Goal: Communication & Community: Ask a question

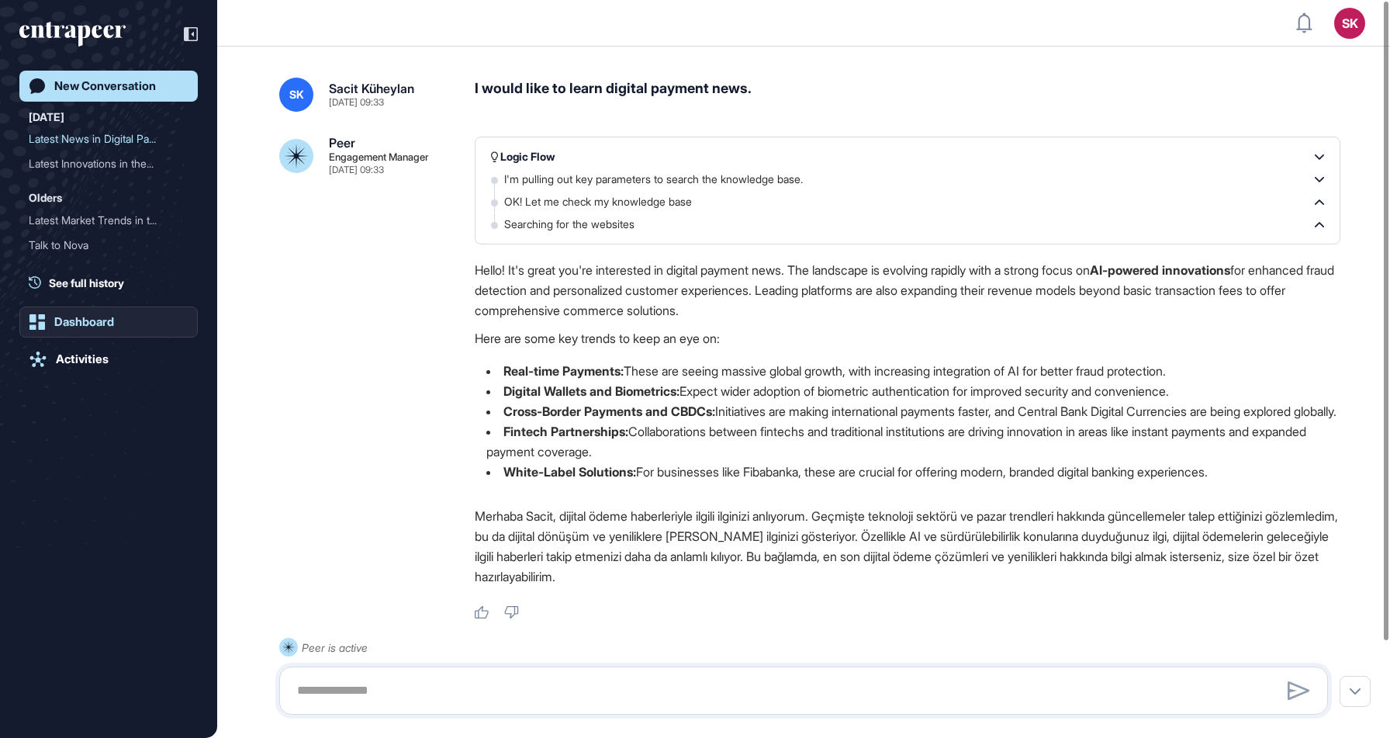
click at [112, 329] on link "Dashboard" at bounding box center [108, 321] width 178 height 31
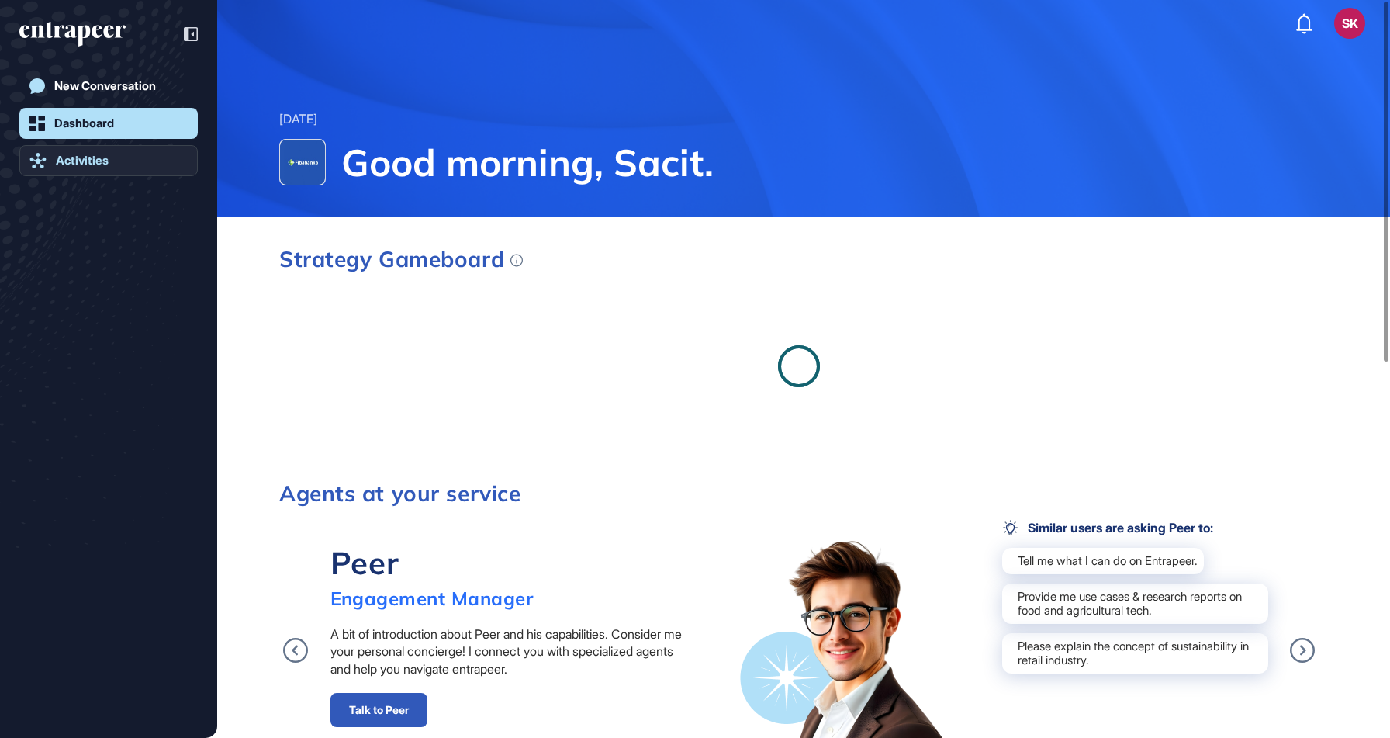
click at [103, 171] on link "Activities" at bounding box center [108, 160] width 178 height 31
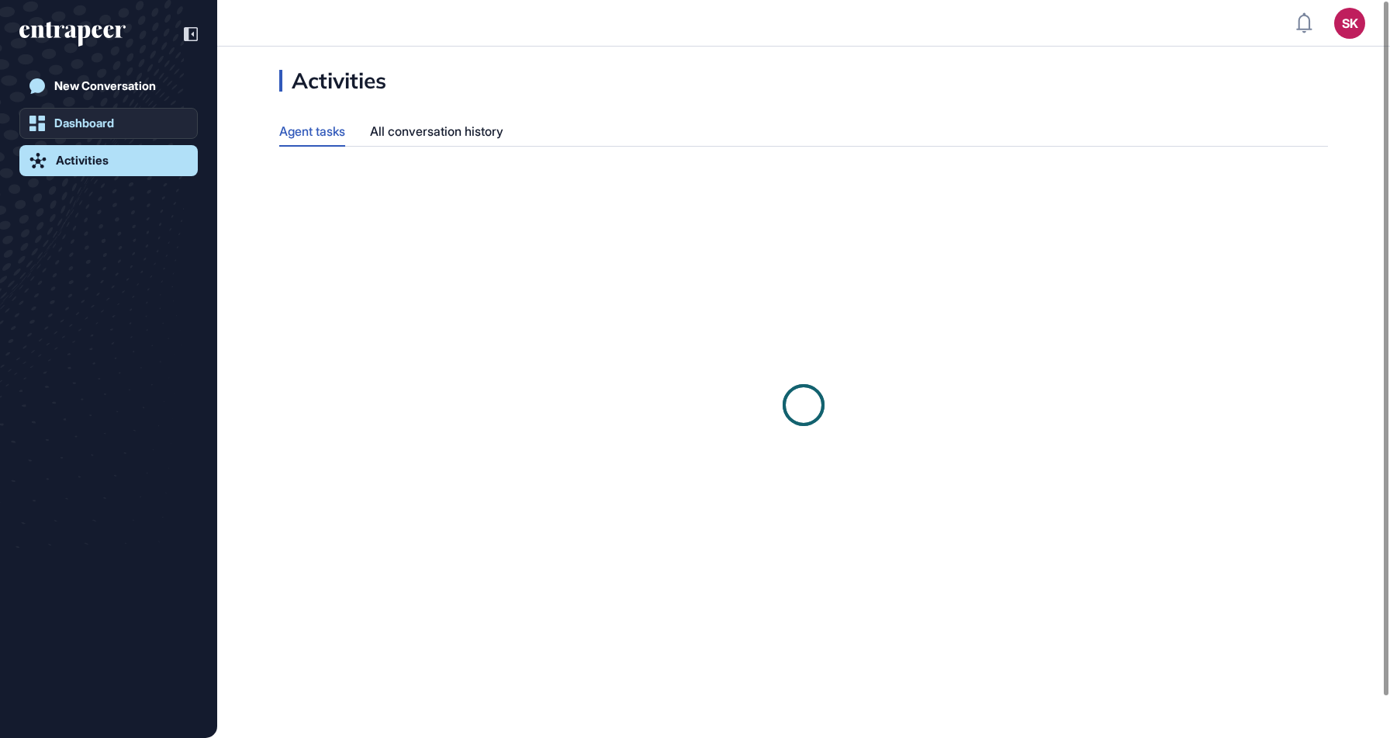
click at [88, 120] on div "Dashboard" at bounding box center [84, 123] width 60 height 14
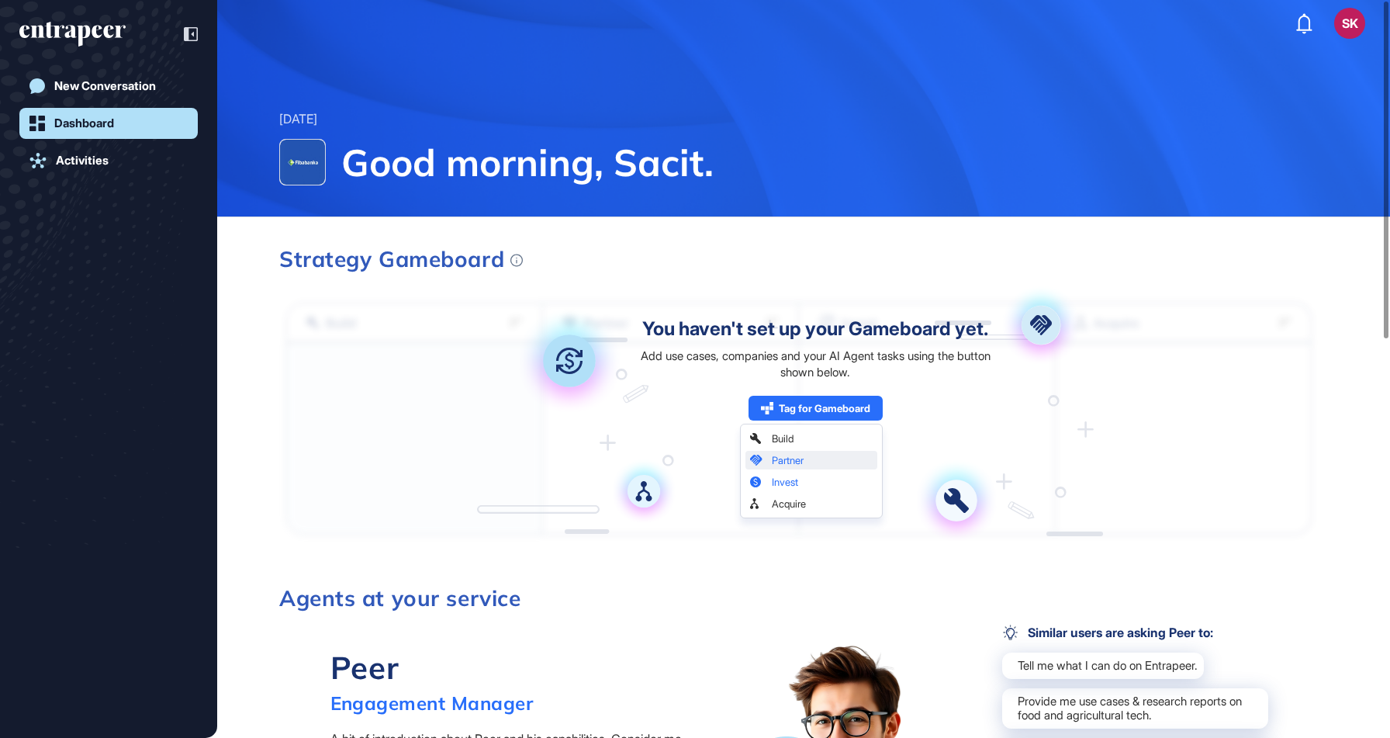
click at [96, 21] on div at bounding box center [108, 33] width 178 height 29
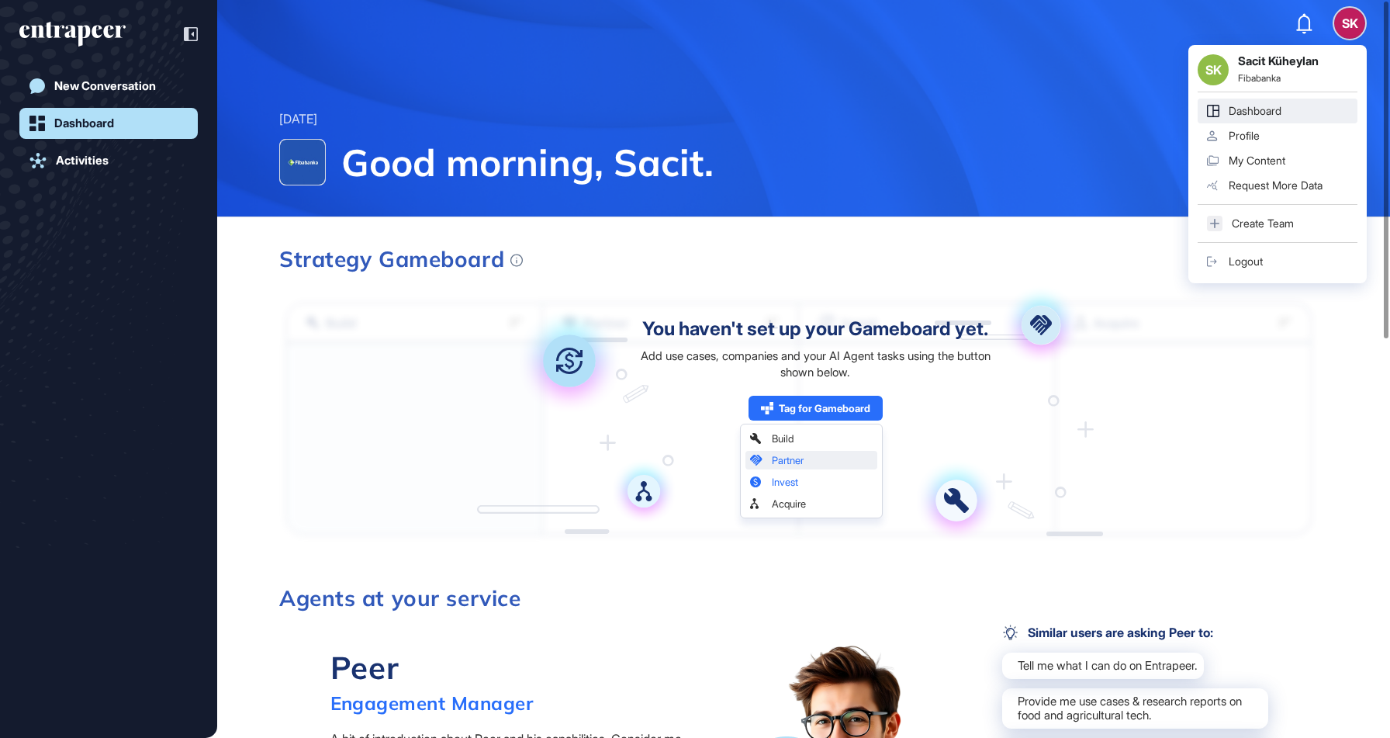
click at [1239, 61] on strong "Sacit Küheylan" at bounding box center [1297, 62] width 119 height 16
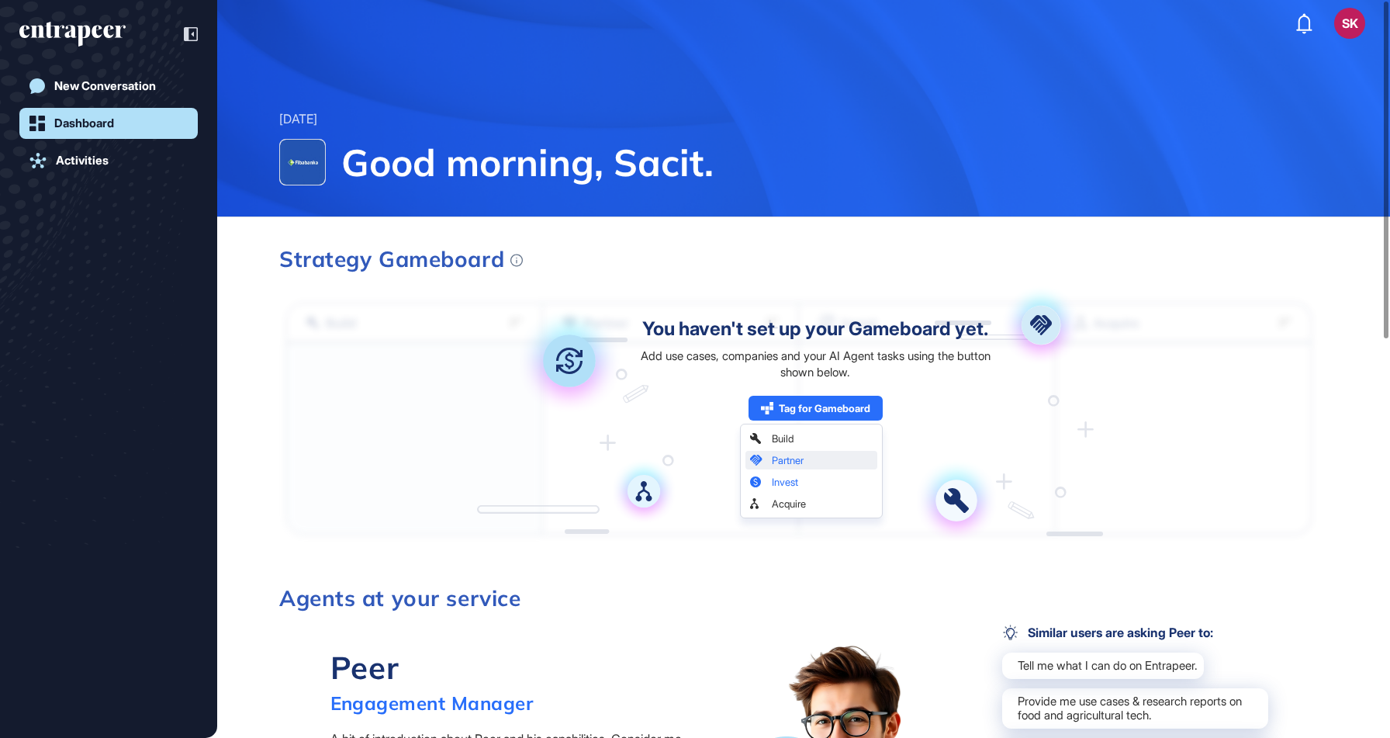
click at [950, 258] on h3 "Strategy Gameboard" at bounding box center [798, 259] width 1039 height 22
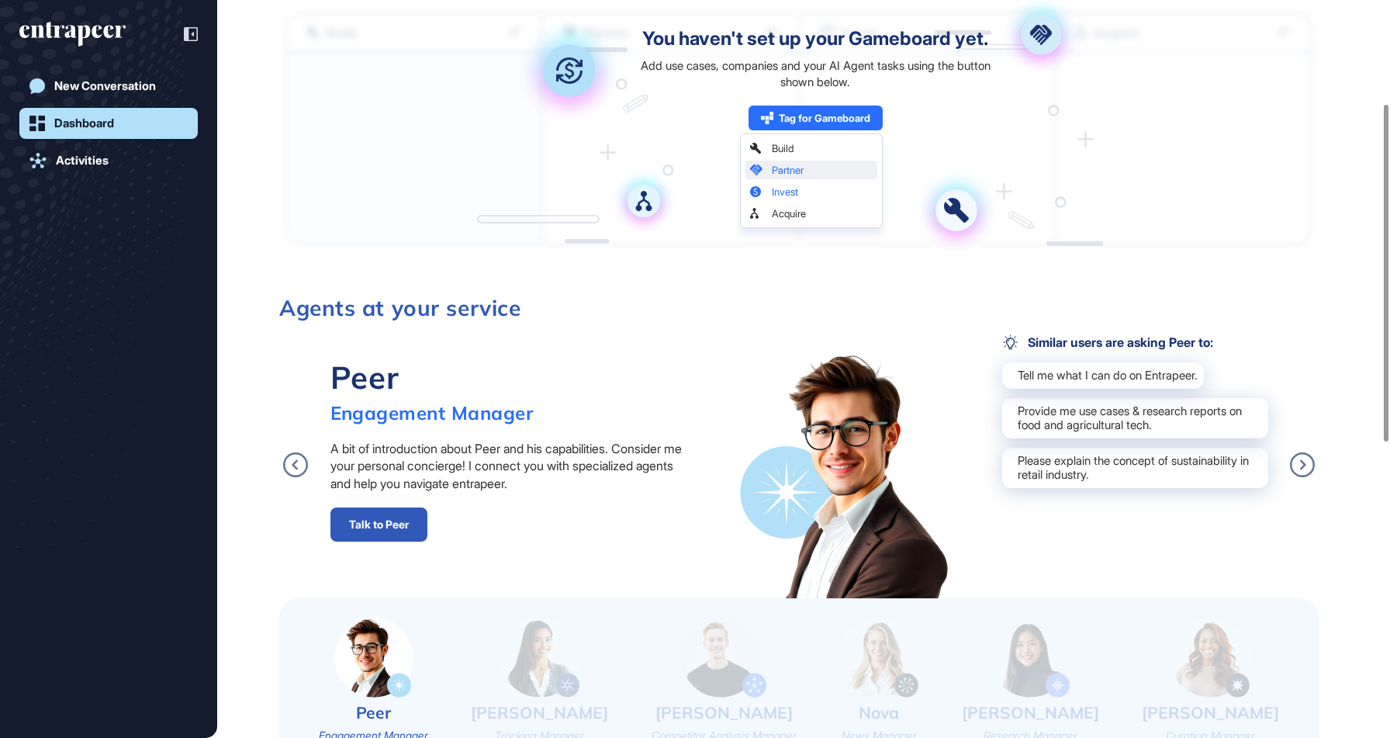
scroll to position [200, 0]
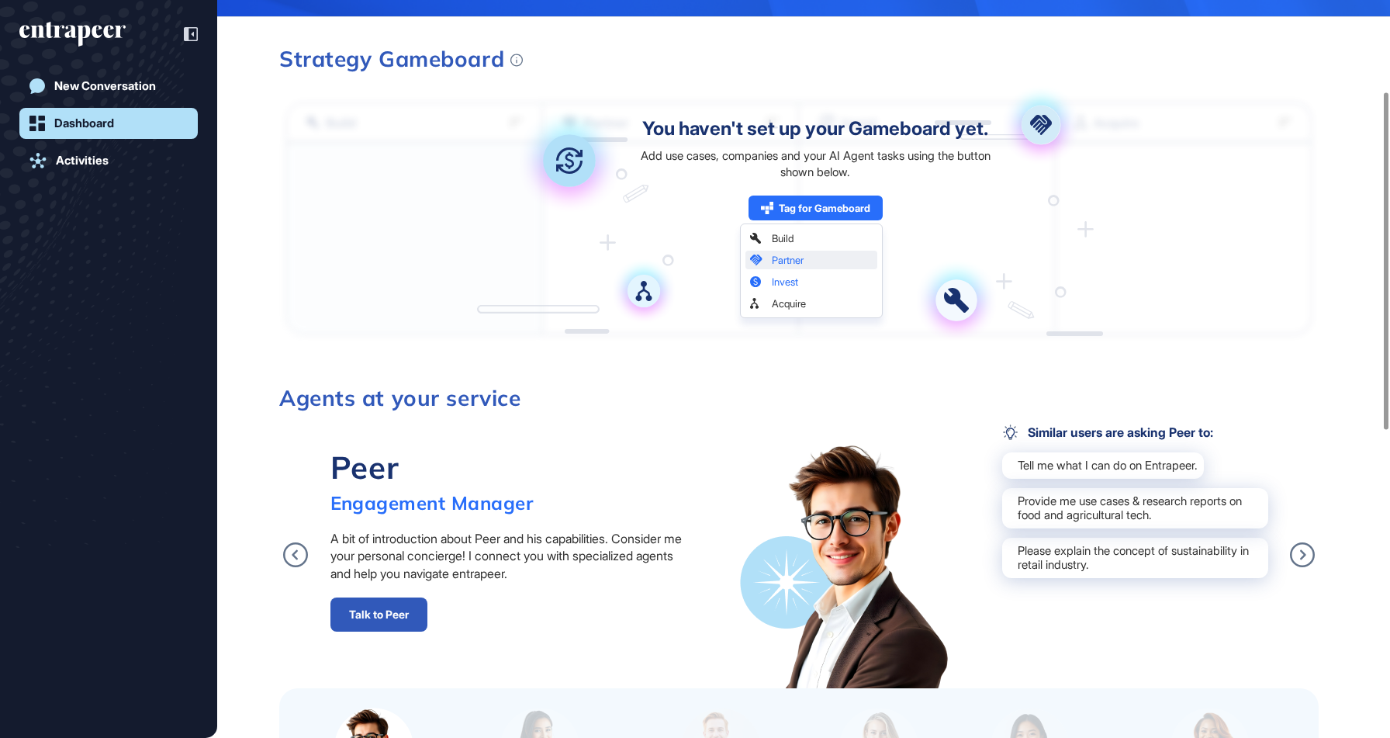
click at [952, 297] on div "You haven't set up your Gameboard yet. Add use cases, companies and your AI Age…" at bounding box center [815, 219] width 365 height 200
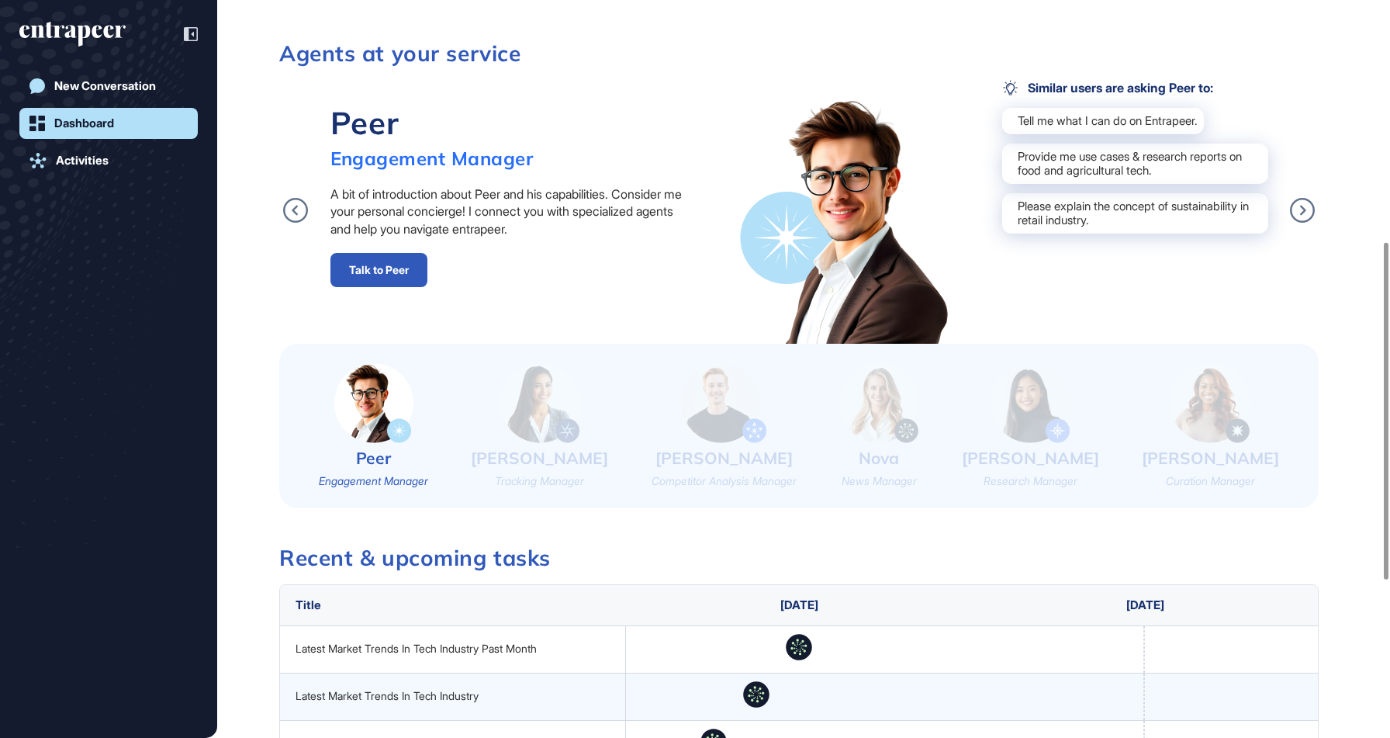
scroll to position [523, 0]
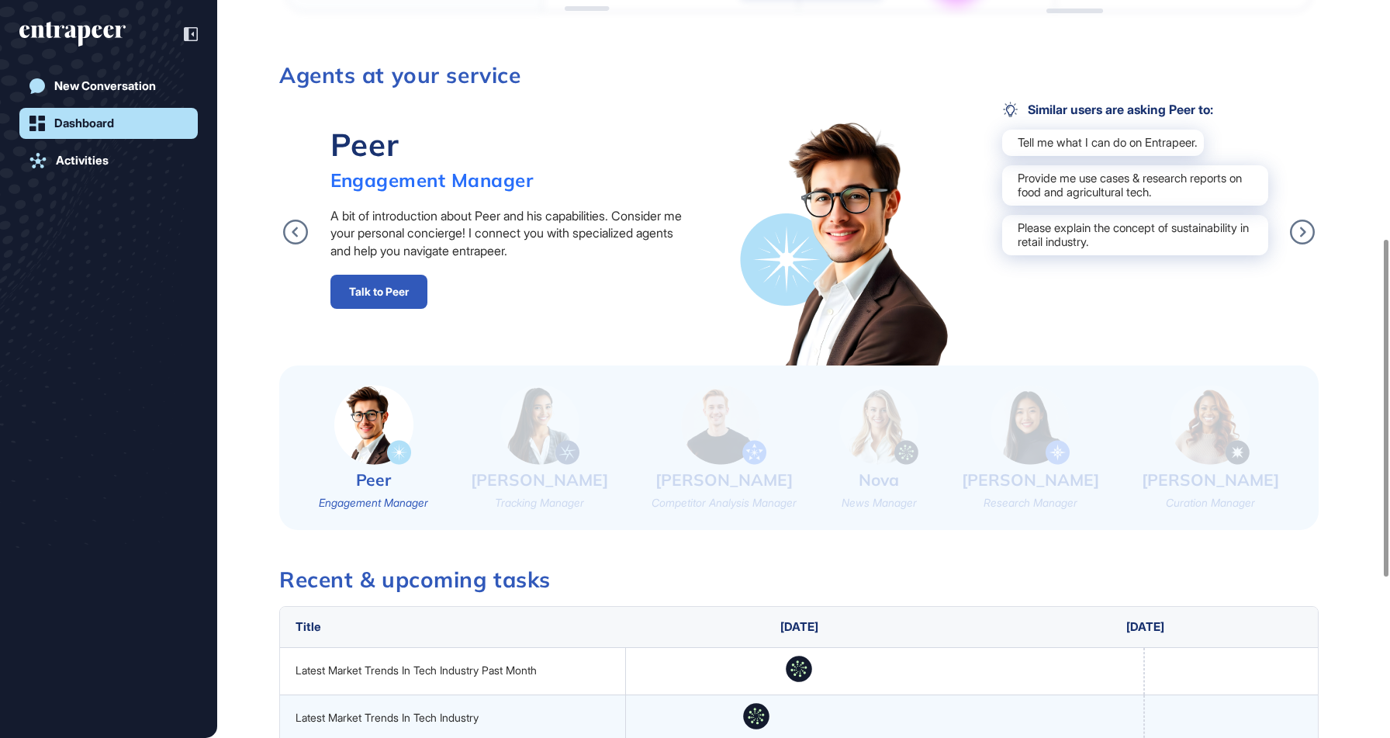
click at [559, 457] on img at bounding box center [539, 425] width 79 height 80
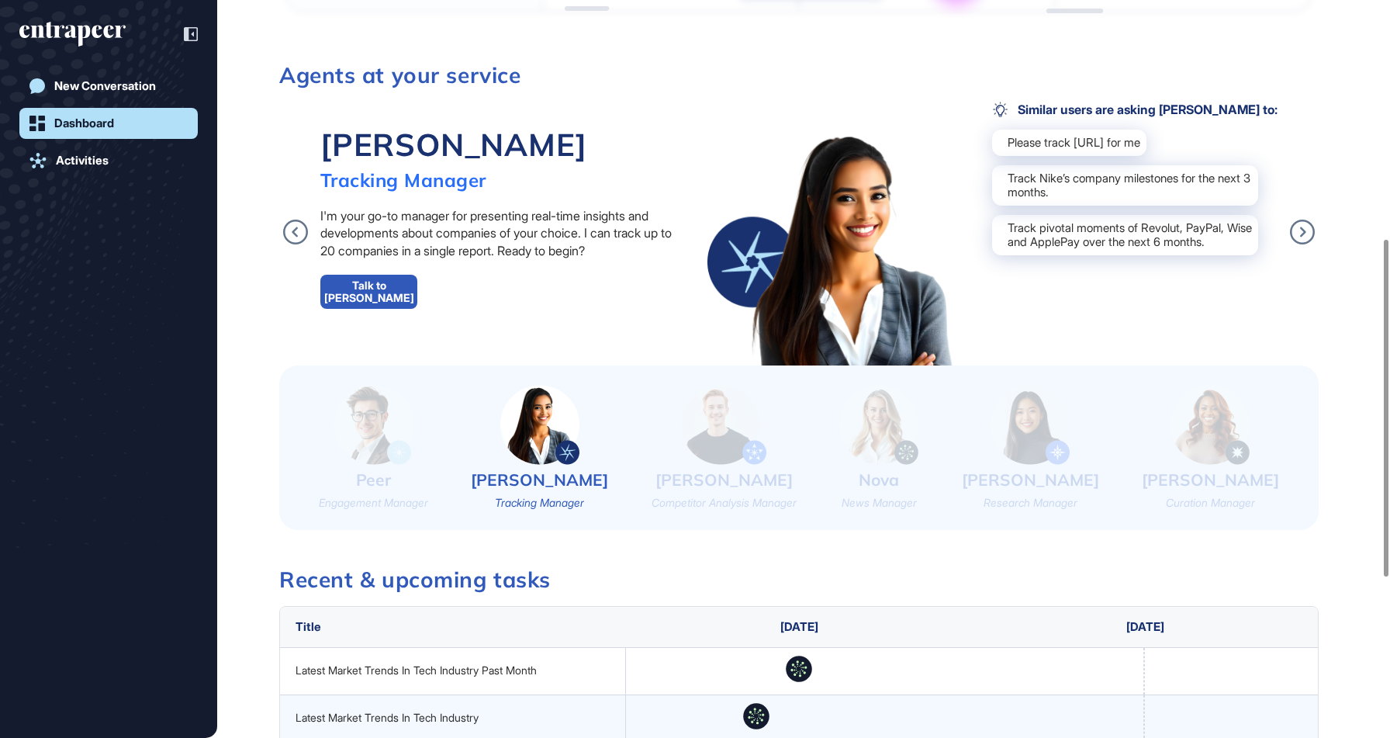
click at [813, 441] on div "Peer Engagement Manager [PERSON_NAME] Tracking Manager [PERSON_NAME] Competitor…" at bounding box center [798, 447] width 1039 height 164
click at [717, 498] on div "Competitor Analysis Manager" at bounding box center [724, 503] width 145 height 16
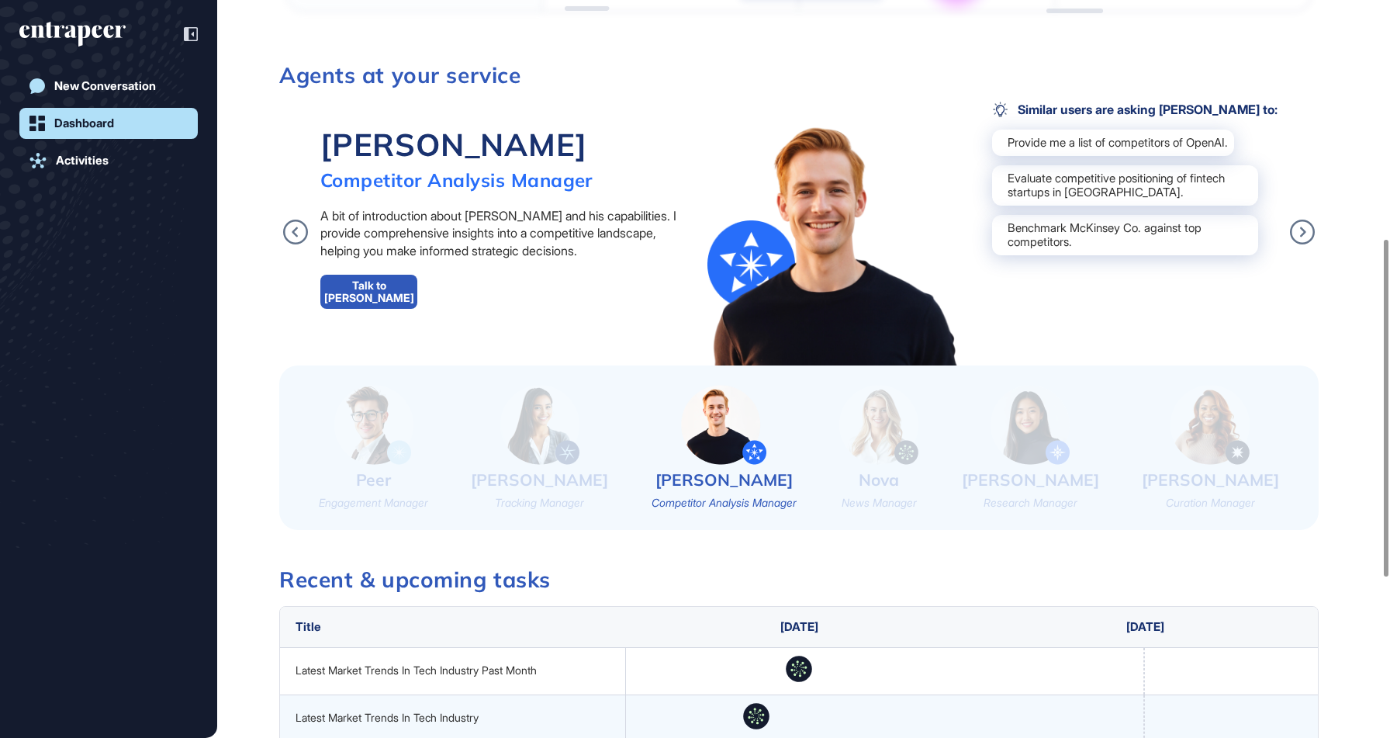
click at [896, 426] on img at bounding box center [878, 425] width 79 height 80
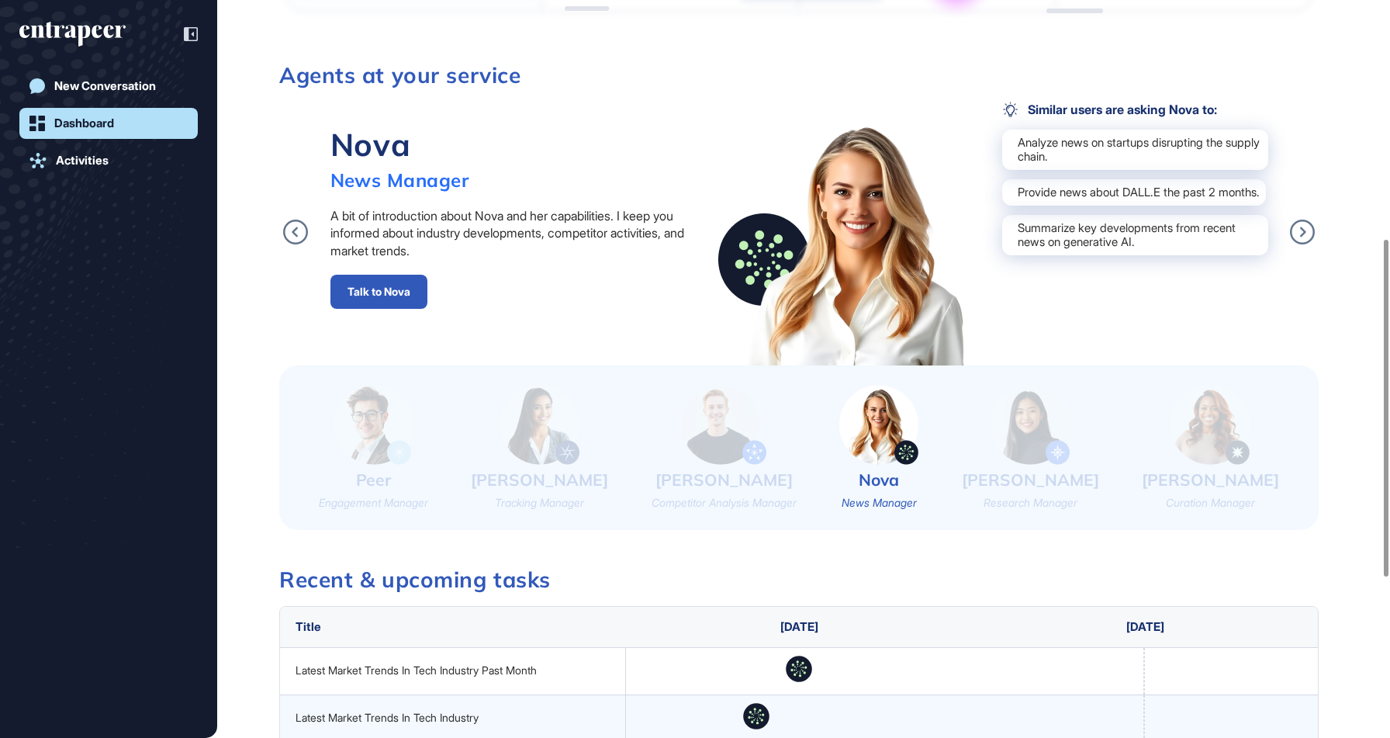
click at [1070, 437] on img at bounding box center [1029, 425] width 79 height 80
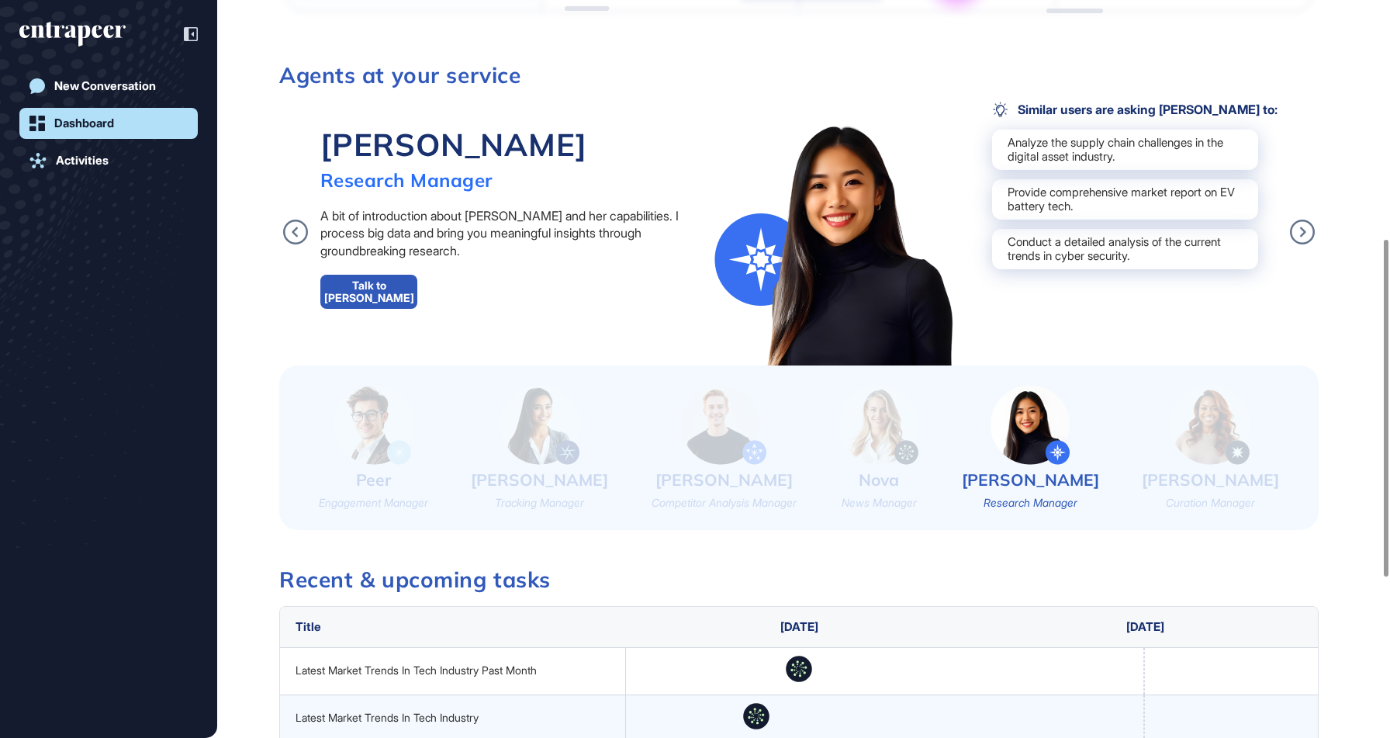
click at [1218, 415] on img at bounding box center [1209, 425] width 79 height 80
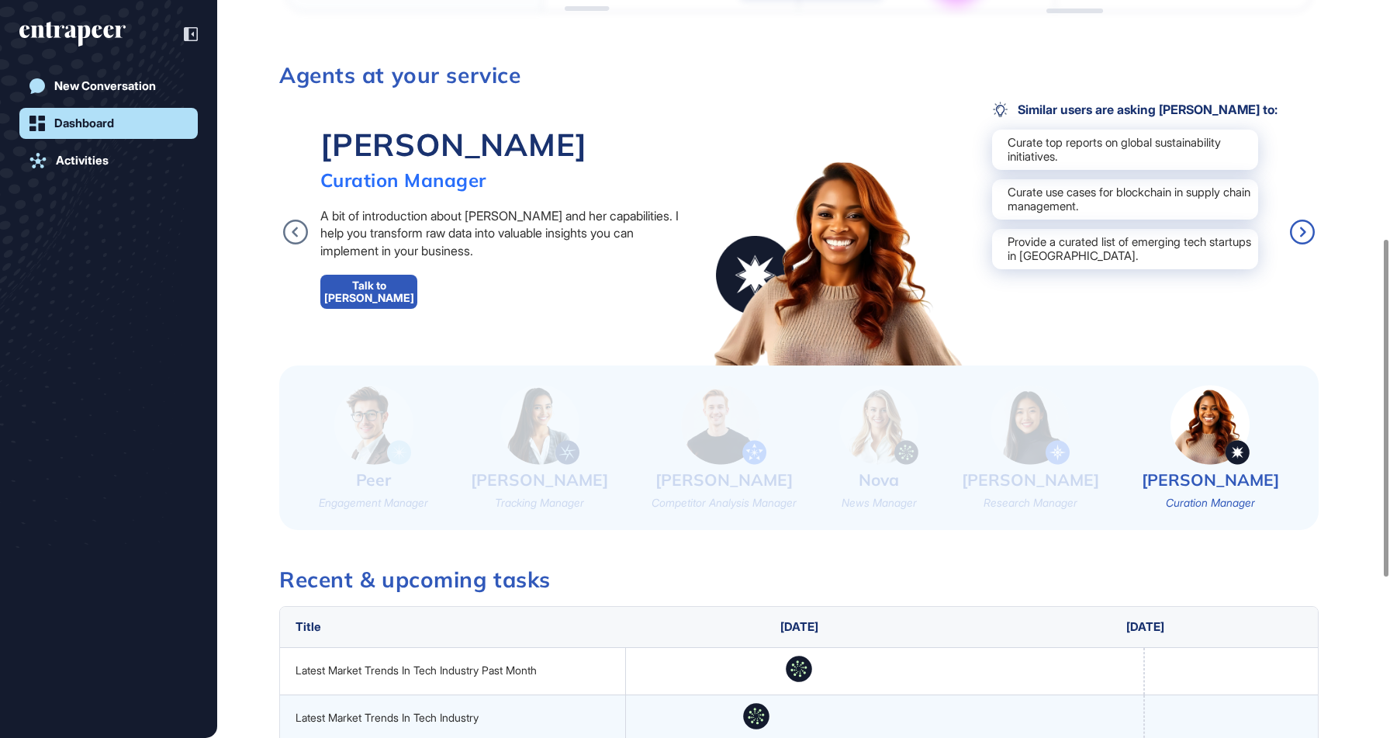
click at [1291, 223] on icon at bounding box center [1302, 231] width 25 height 25
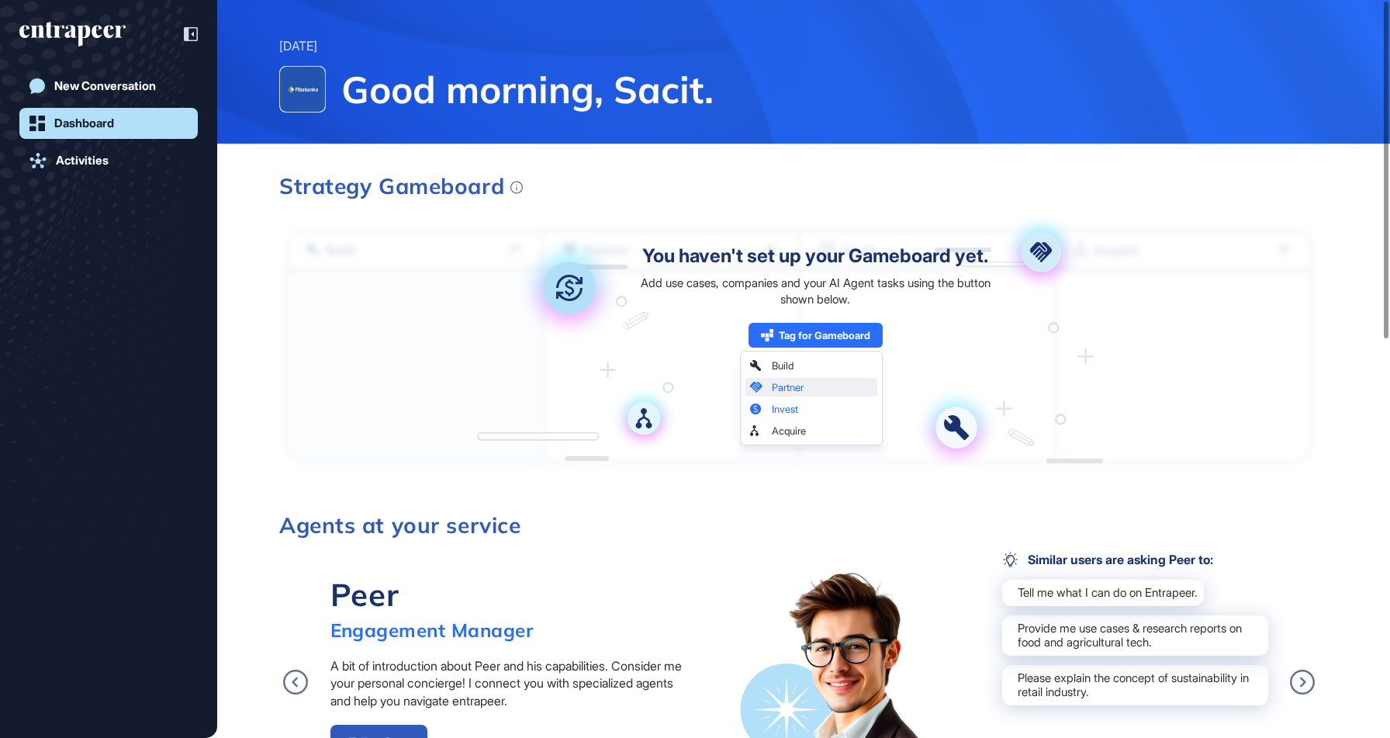
scroll to position [0, 0]
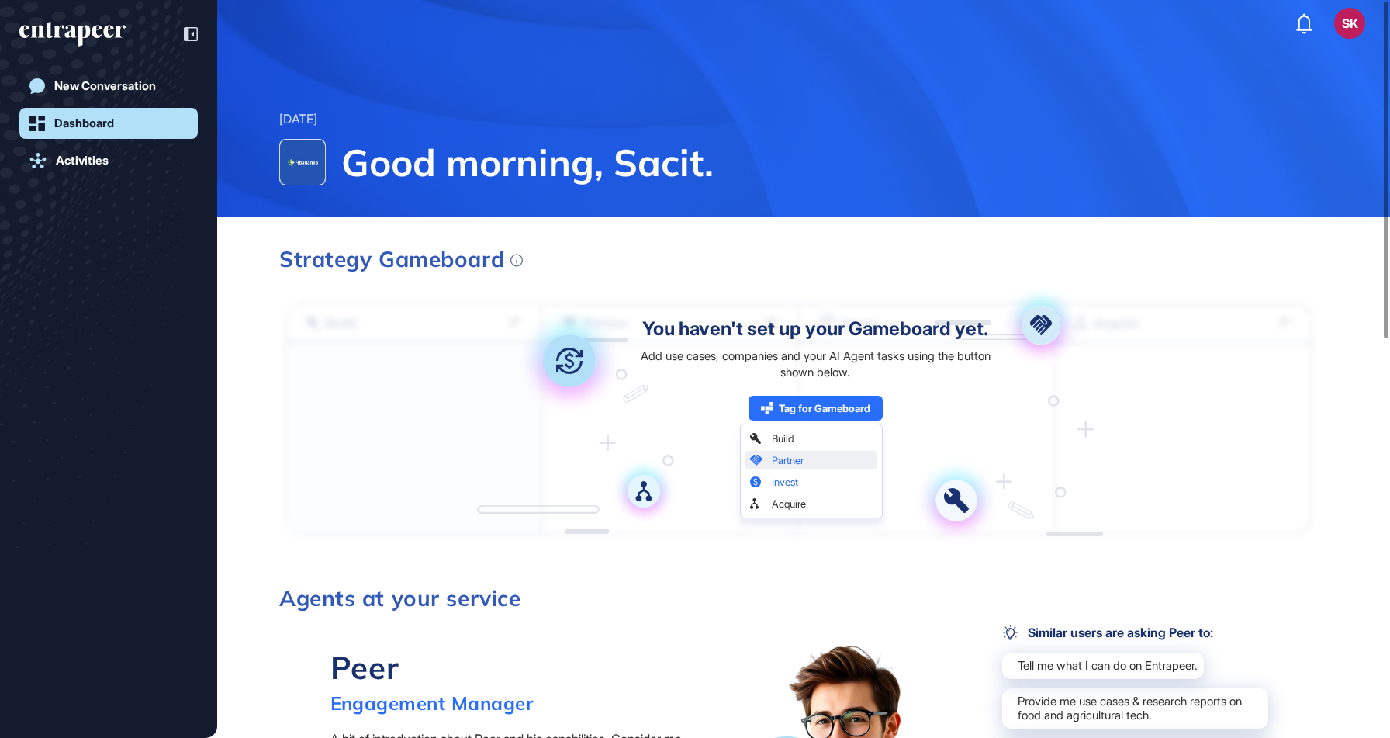
click at [656, 353] on div "Add use cases, companies and your AI Agent tasks using the button shown below." at bounding box center [815, 363] width 365 height 33
click at [779, 409] on div "Tag for Gameboard Build Partner Invest Acquire" at bounding box center [815, 408] width 134 height 25
click at [789, 462] on div "You haven't set up your Gameboard yet. Add use cases, companies and your AI Age…" at bounding box center [815, 420] width 365 height 200
click at [970, 506] on div "You haven't set up your Gameboard yet. Add use cases, companies and your AI Age…" at bounding box center [815, 420] width 365 height 200
click at [510, 264] on div "Strategy Gameboard" at bounding box center [401, 259] width 244 height 22
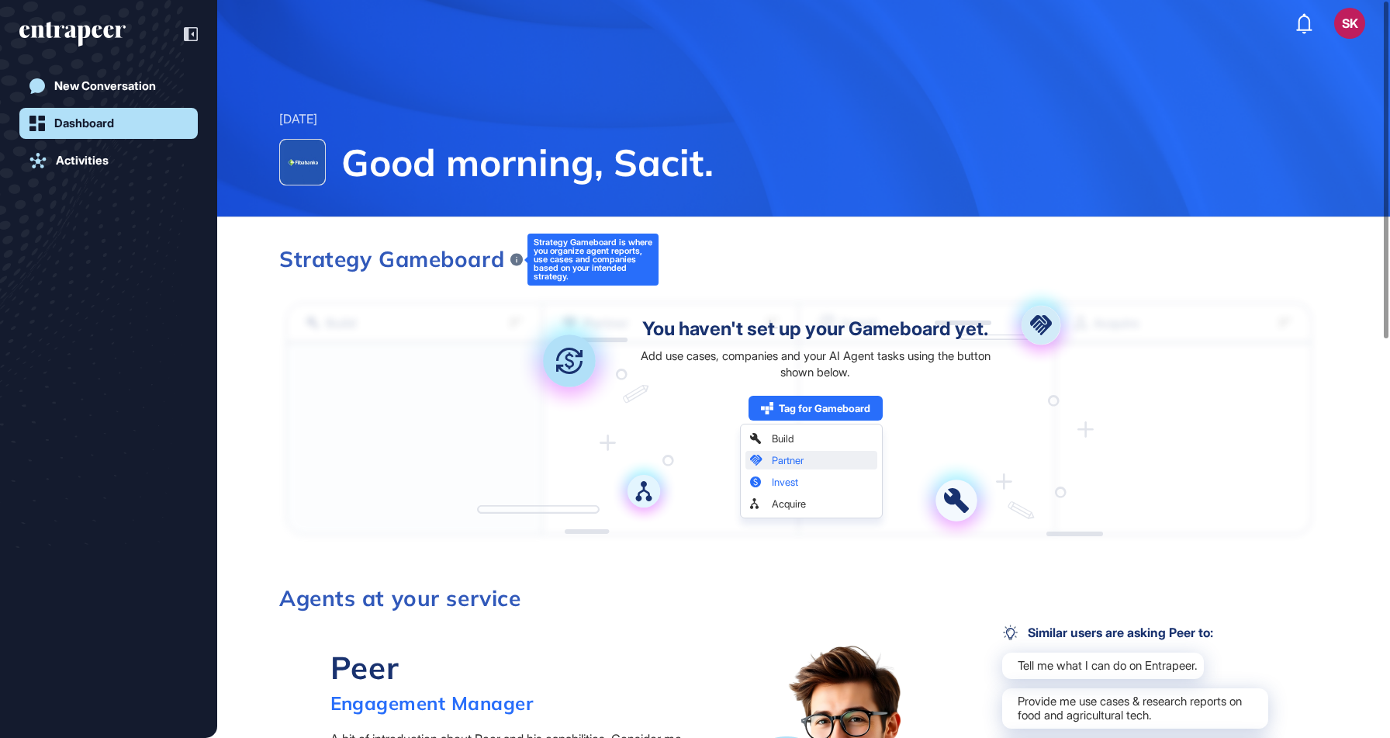
click at [514, 261] on icon at bounding box center [516, 259] width 12 height 12
click at [67, 178] on div "New Conversation Dashboard Activities" at bounding box center [108, 385] width 178 height 628
click at [67, 161] on div "Activities" at bounding box center [82, 161] width 53 height 14
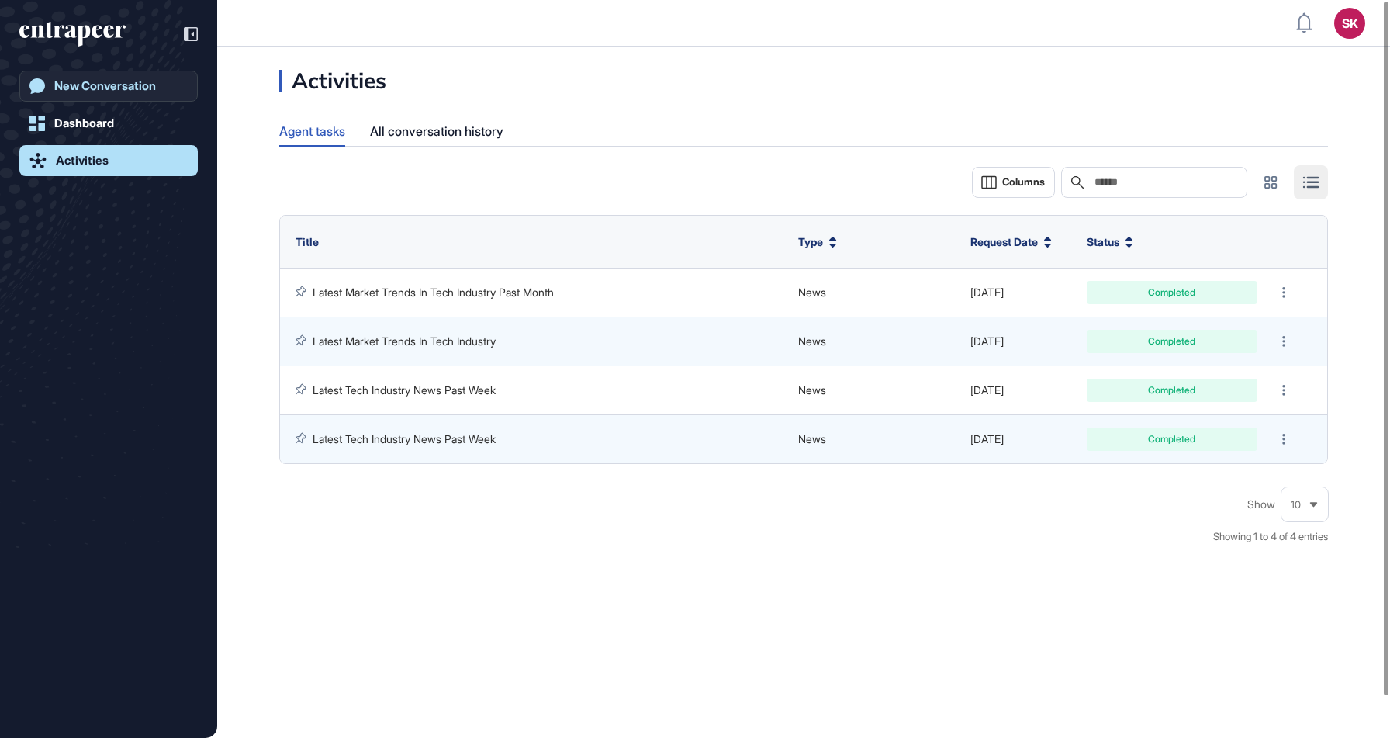
click at [115, 84] on div "New Conversation" at bounding box center [105, 86] width 102 height 14
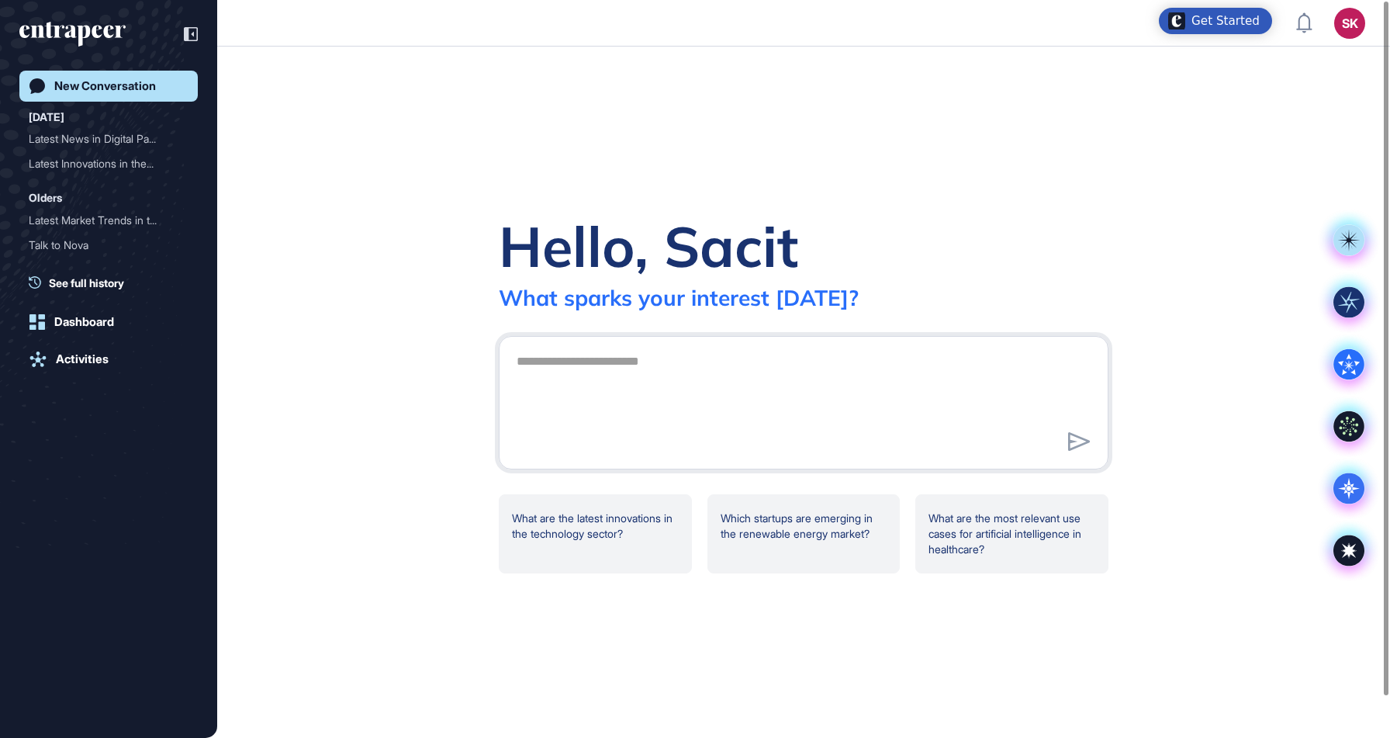
click at [81, 16] on div "New Conversation [DATE] Latest News in Digital Pa... Latest Innovations in the.…" at bounding box center [108, 369] width 217 height 738
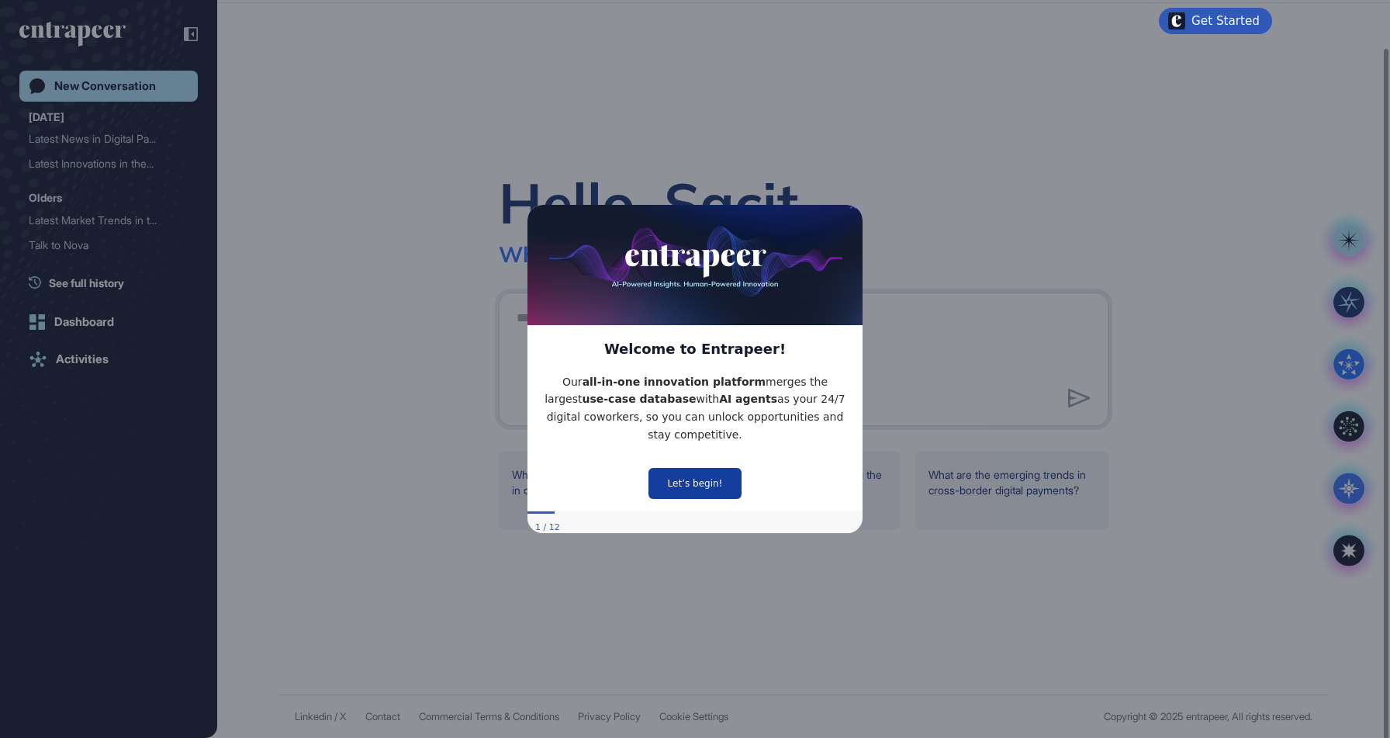
click at [694, 471] on button "Let’s begin!" at bounding box center [694, 483] width 93 height 31
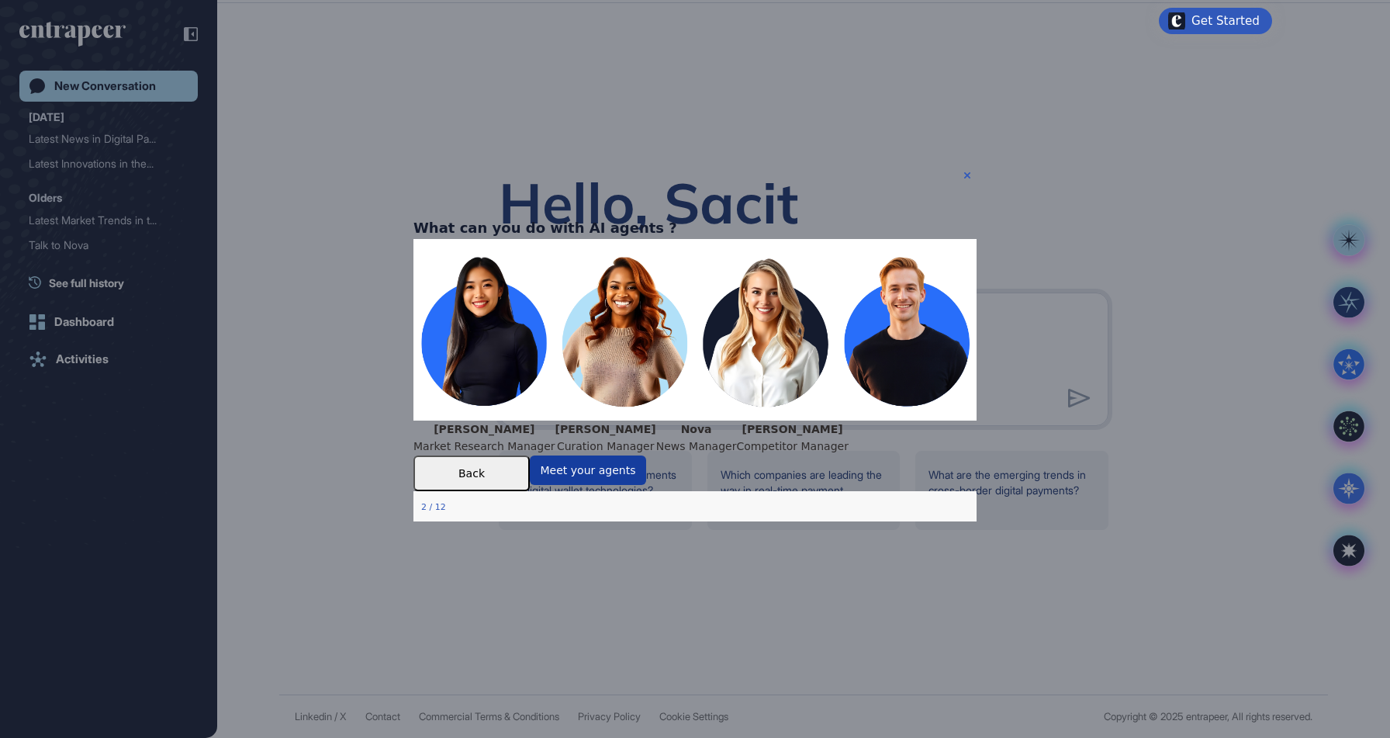
click at [646, 484] on button "Meet your agents" at bounding box center [588, 469] width 116 height 29
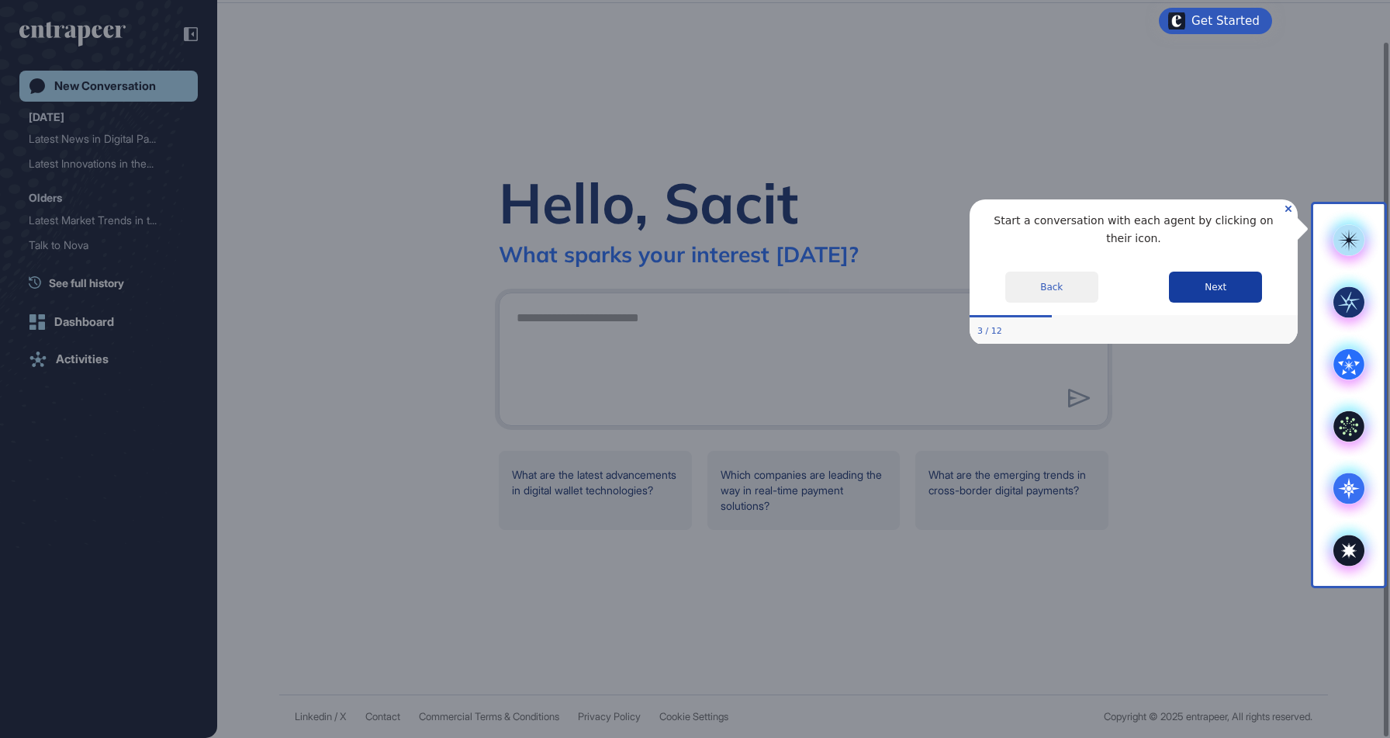
click at [1211, 284] on button "Next" at bounding box center [1215, 286] width 93 height 31
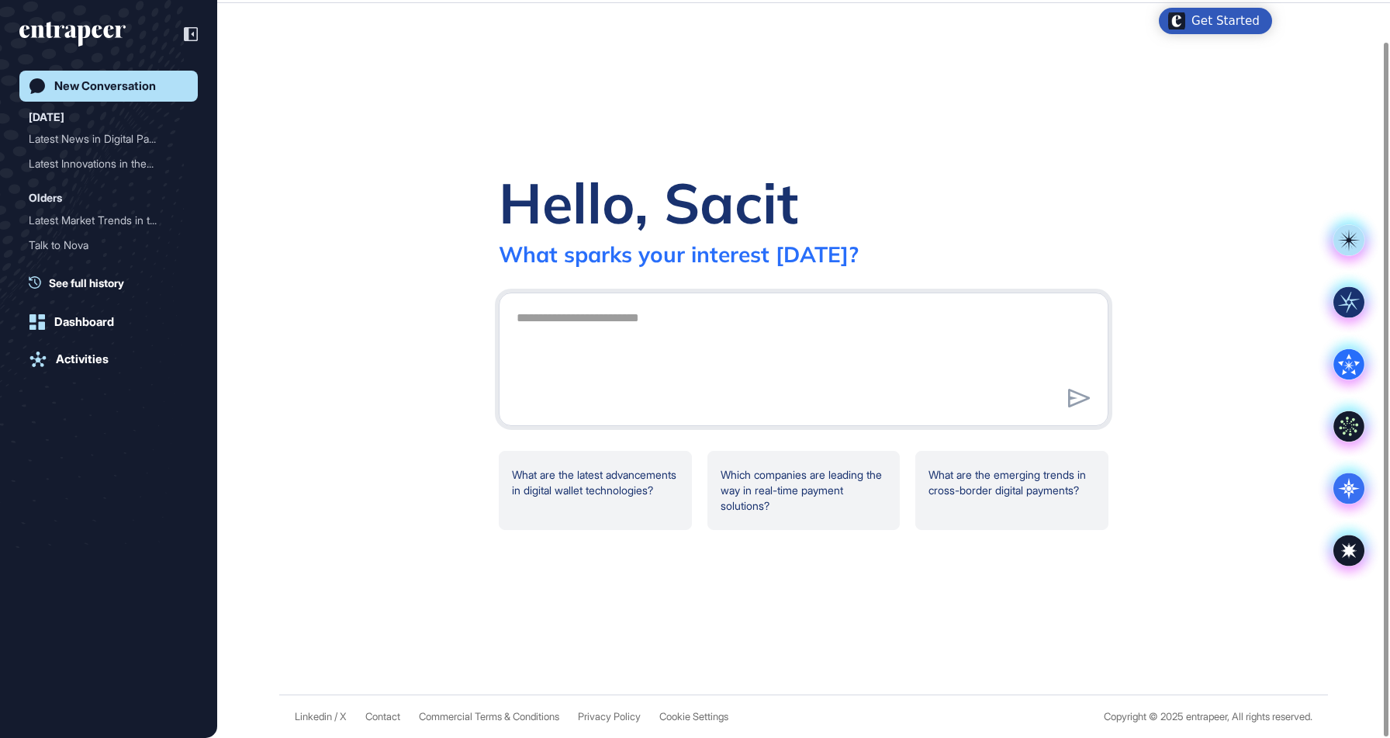
click at [1211, 273] on div "Hello, Sacit What sparks your interest [DATE]? What are the latest advancements…" at bounding box center [803, 348] width 1173 height 691
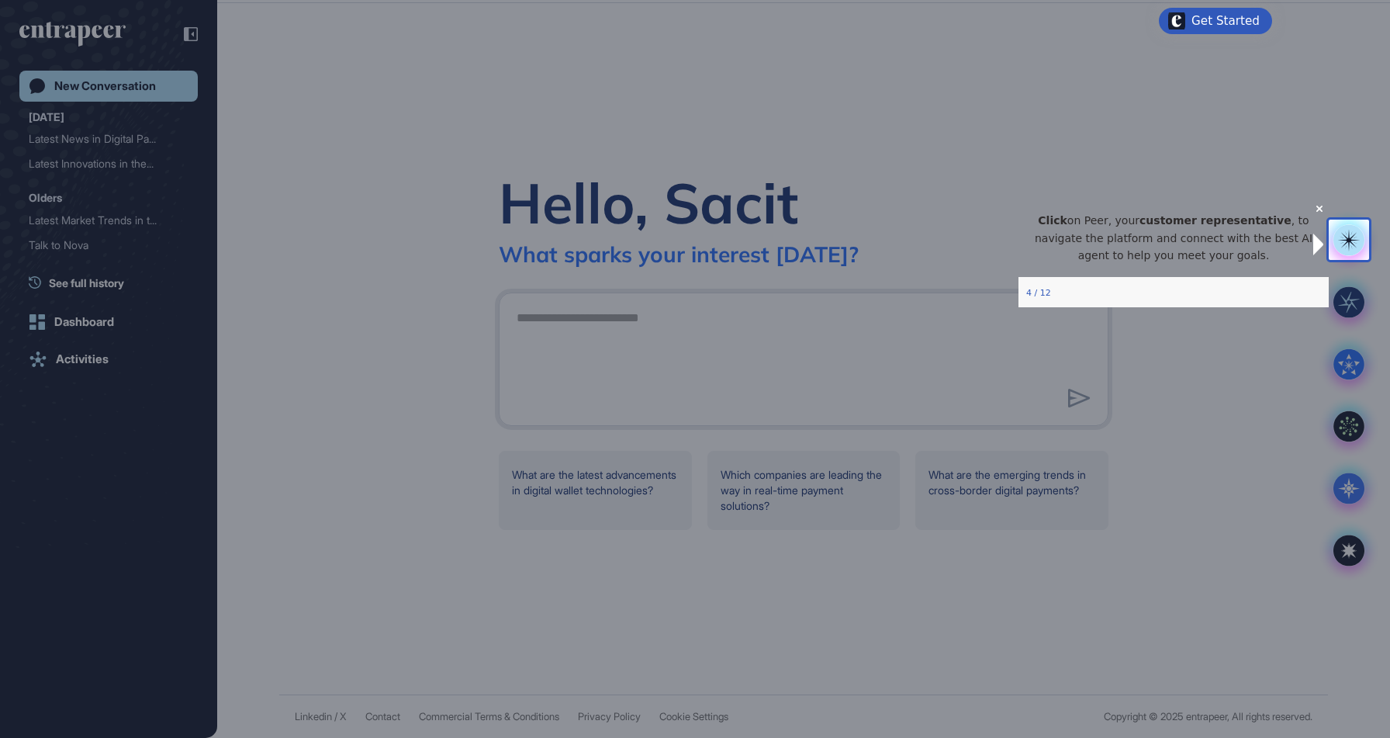
click at [1294, 226] on p "Click on Peer, your customer representative , to navigate the platform and conn…" at bounding box center [1173, 238] width 285 height 53
click at [1294, 213] on div "Click on Peer, your customer representative , to navigate the platform and conn…" at bounding box center [1173, 253] width 310 height 108
click at [1295, 220] on div "Click on Peer, your customer representative , to navigate the platform and conn…" at bounding box center [1173, 238] width 310 height 78
click at [1301, 219] on div "Click on Peer, your customer representative , to navigate the platform and conn…" at bounding box center [1173, 238] width 310 height 78
click at [1316, 212] on icon "Close Preview" at bounding box center [1319, 209] width 6 height 6
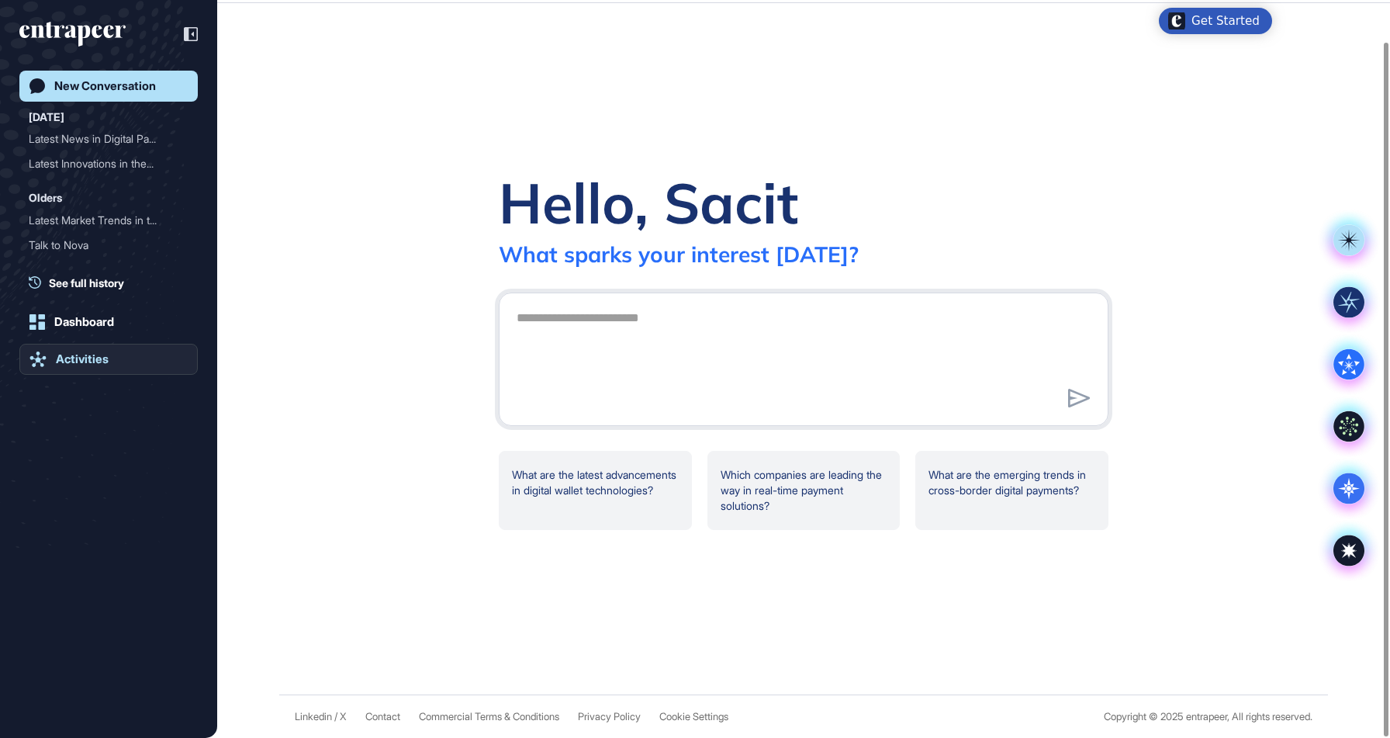
click at [45, 352] on icon at bounding box center [37, 359] width 17 height 16
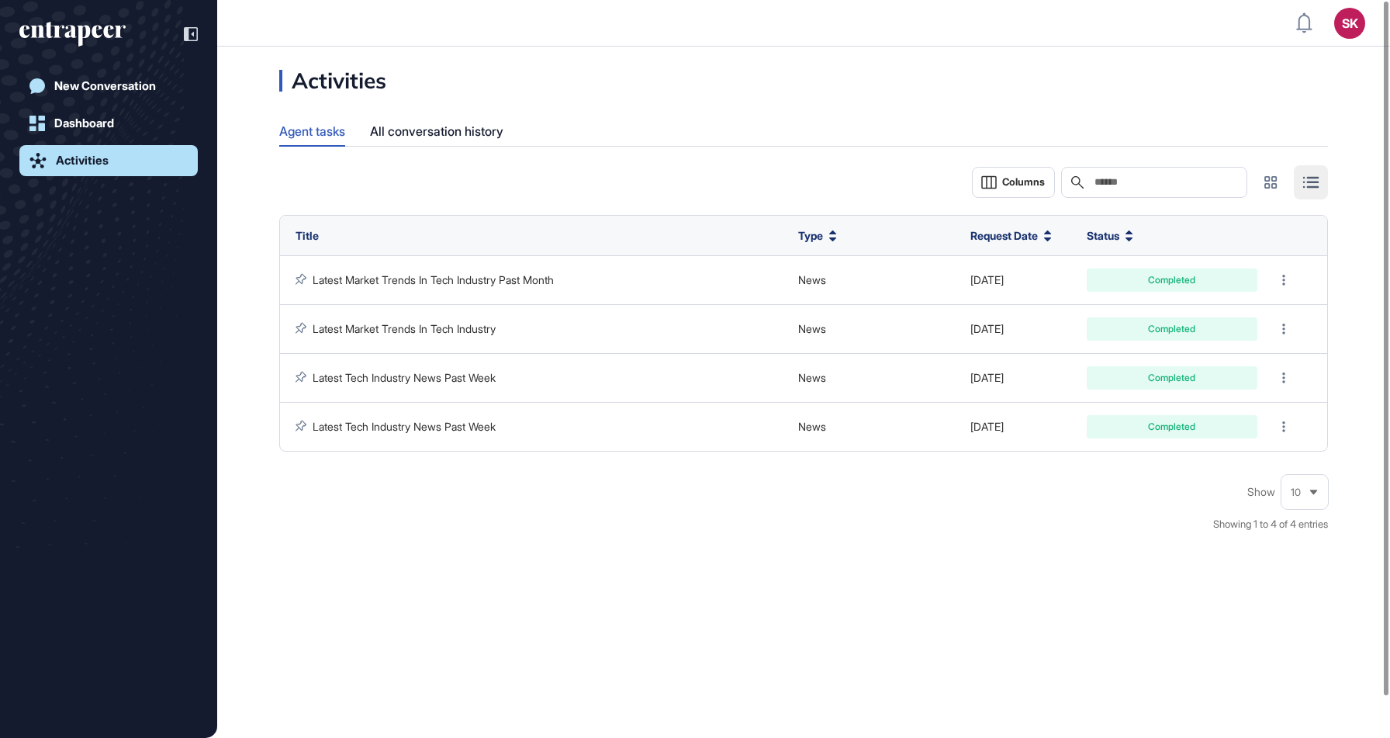
click at [121, 147] on link "Activities" at bounding box center [108, 160] width 178 height 31
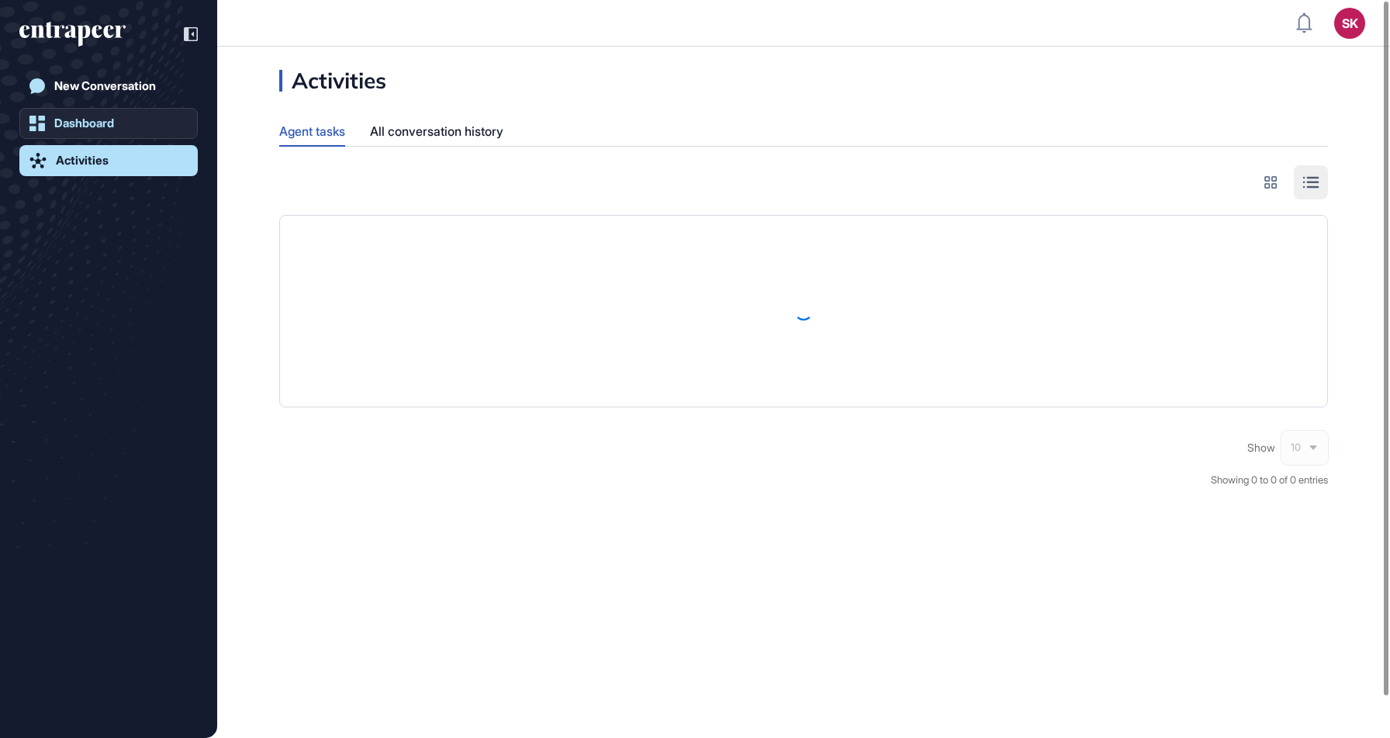
click at [102, 133] on link "Dashboard" at bounding box center [108, 123] width 178 height 31
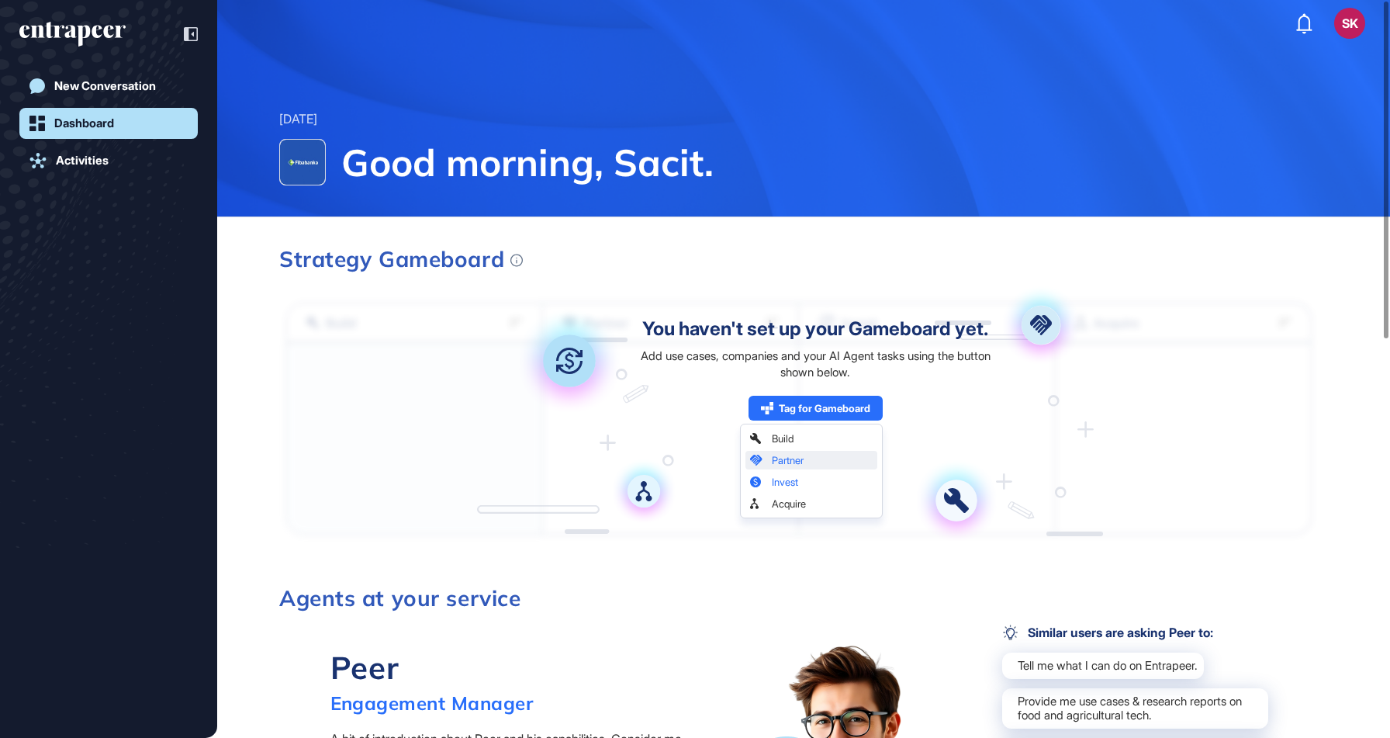
click at [812, 404] on div "Tag for Gameboard Build Partner Invest Acquire" at bounding box center [815, 408] width 134 height 25
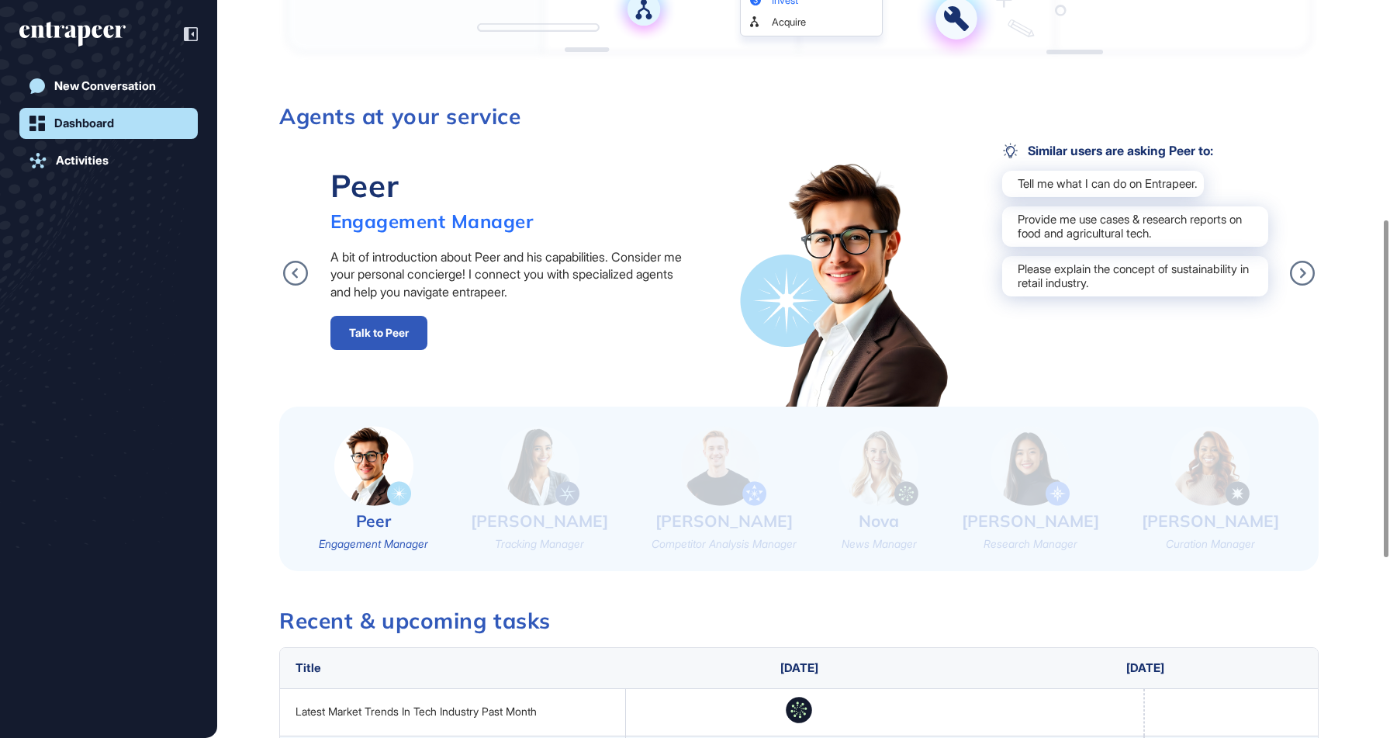
scroll to position [480, 0]
click at [341, 340] on link "Talk to Peer" at bounding box center [378, 334] width 97 height 34
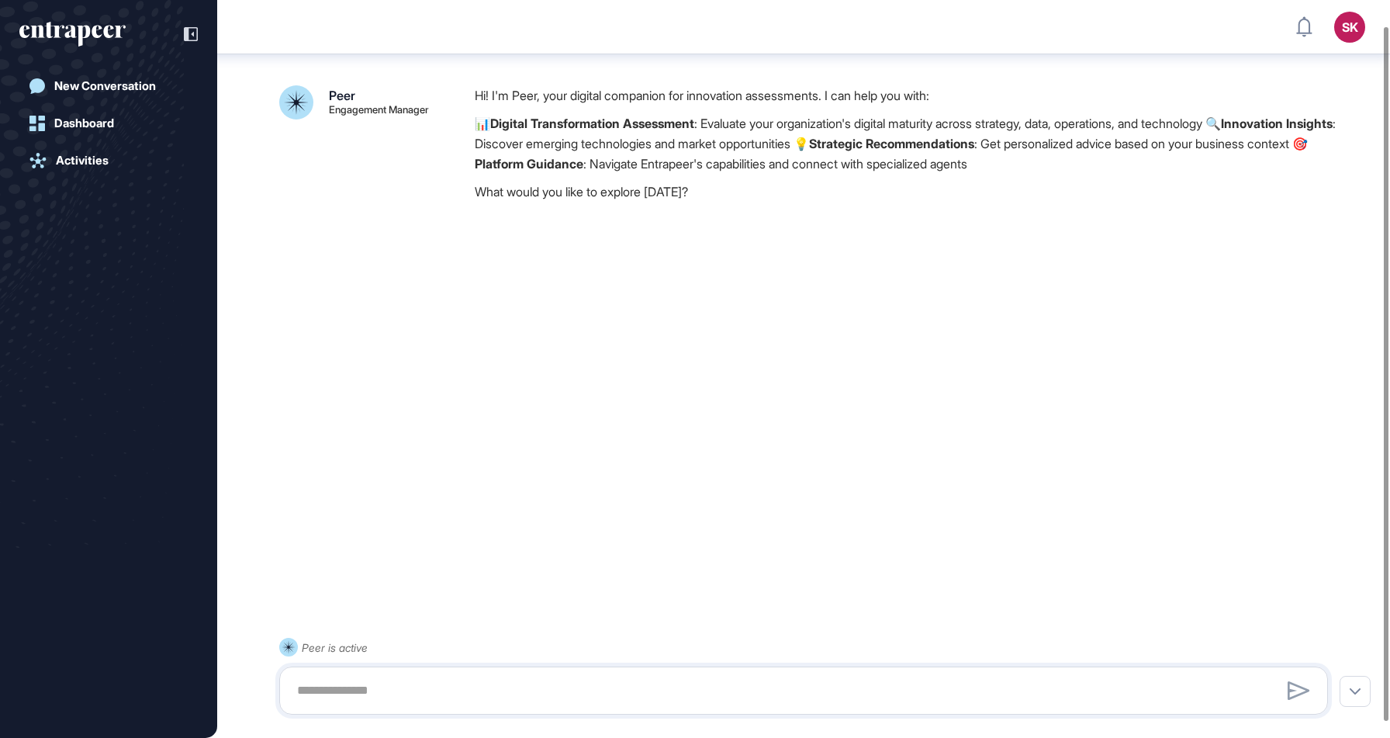
scroll to position [43, 0]
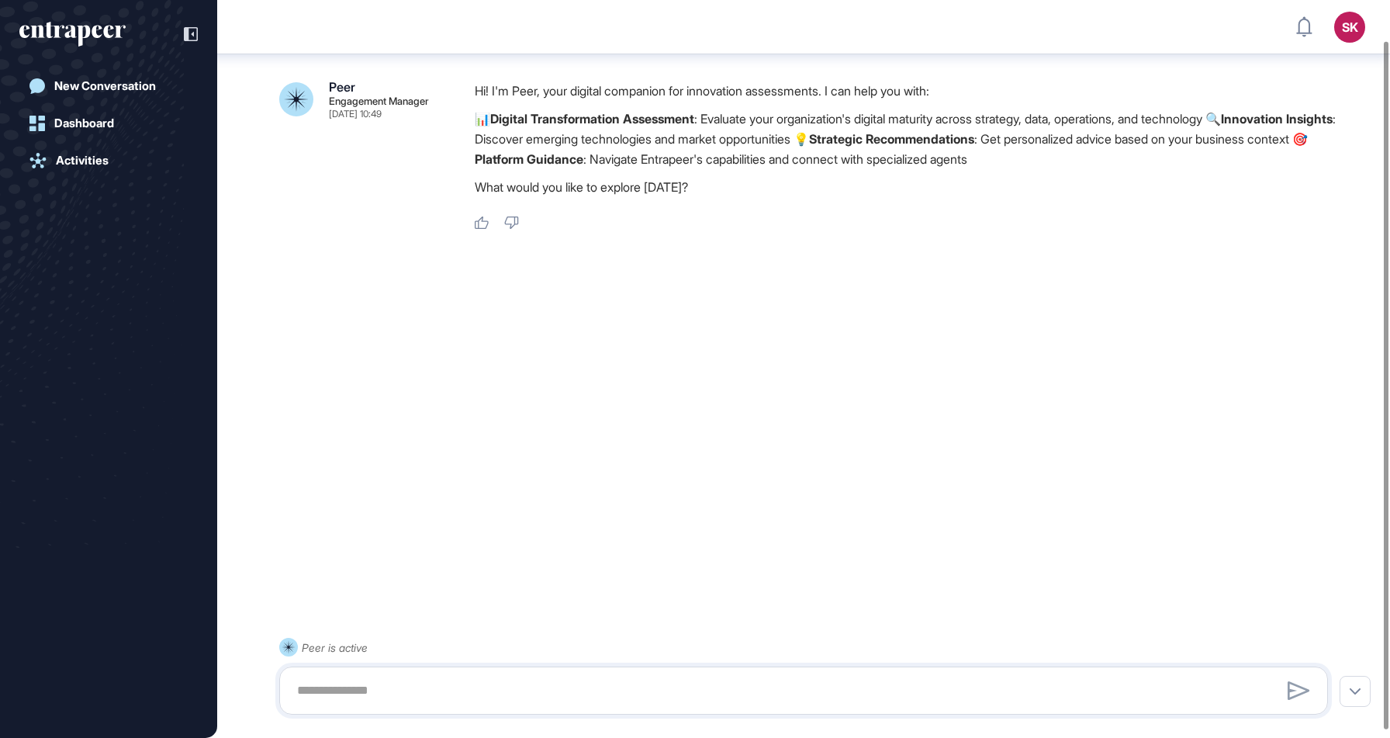
click at [617, 91] on p "Hi! I'm Peer, your digital companion for innovation assessments. I can help you…" at bounding box center [908, 91] width 866 height 20
click at [664, 356] on div "Peer Engagement Manager Aug 19, 2025 10:49 Hi! I'm Peer, your digital companion…" at bounding box center [803, 357] width 1173 height 664
